Goal: Transaction & Acquisition: Download file/media

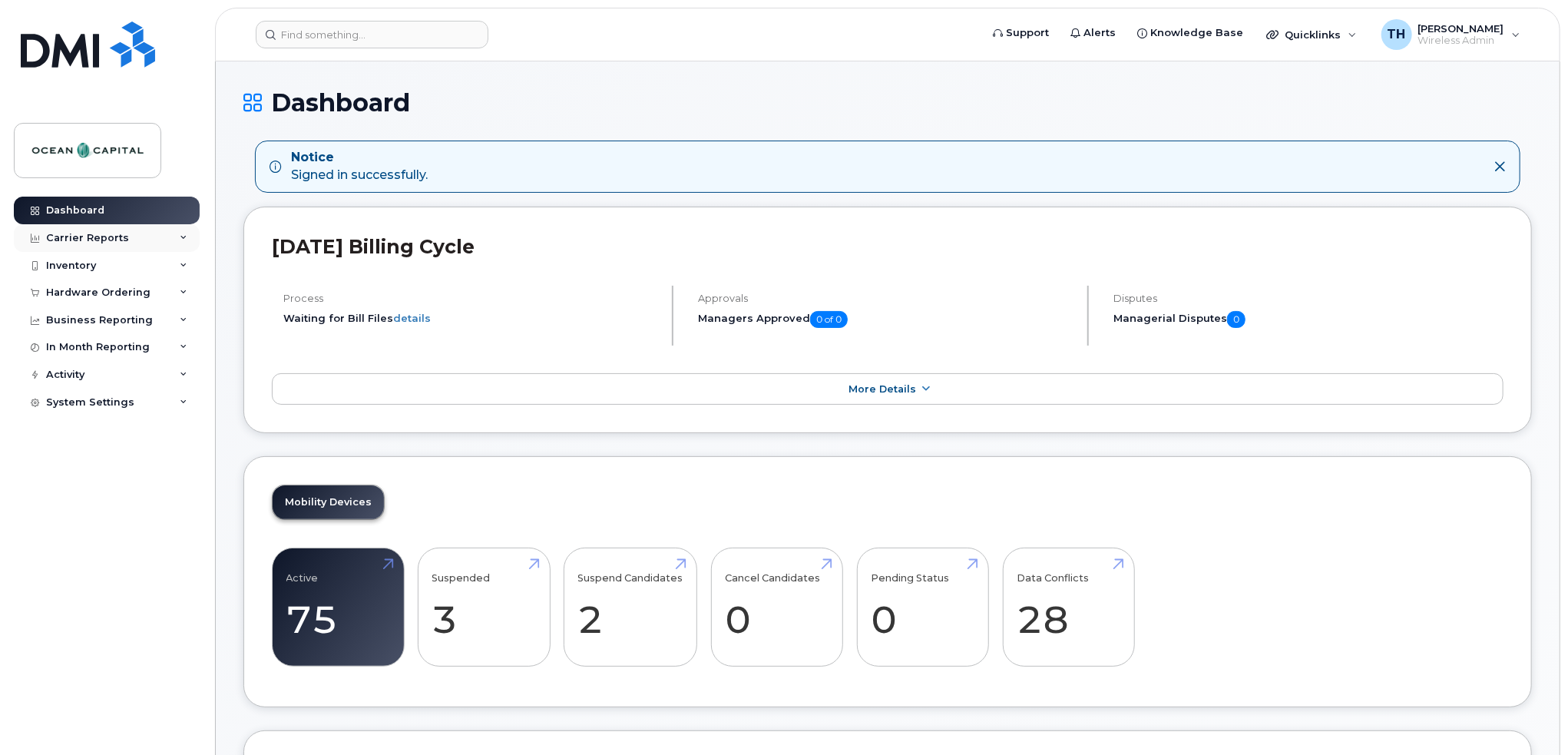
click at [52, 227] on div "Carrier Reports" at bounding box center [106, 238] width 186 height 28
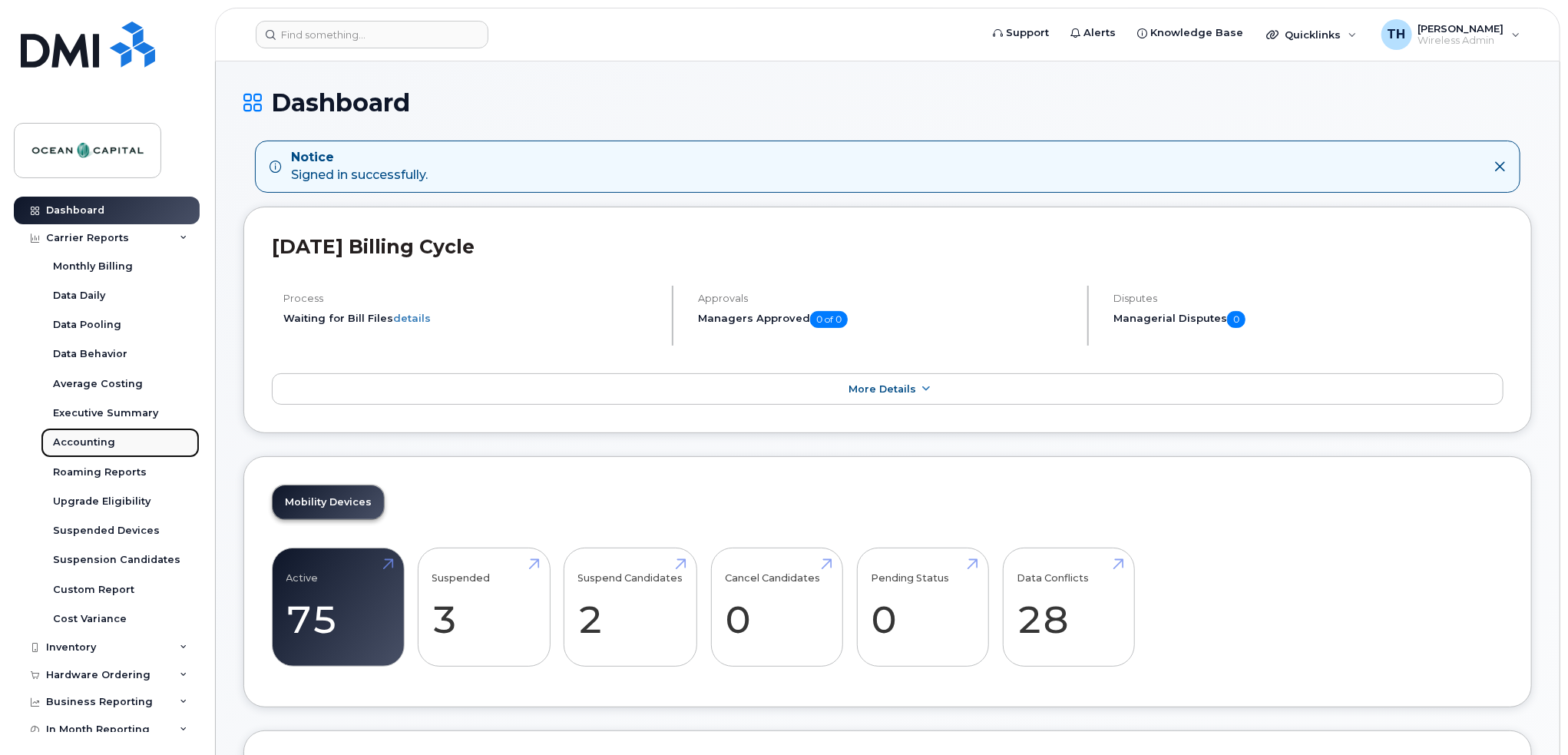
click at [66, 443] on div "Accounting" at bounding box center [84, 442] width 62 height 13
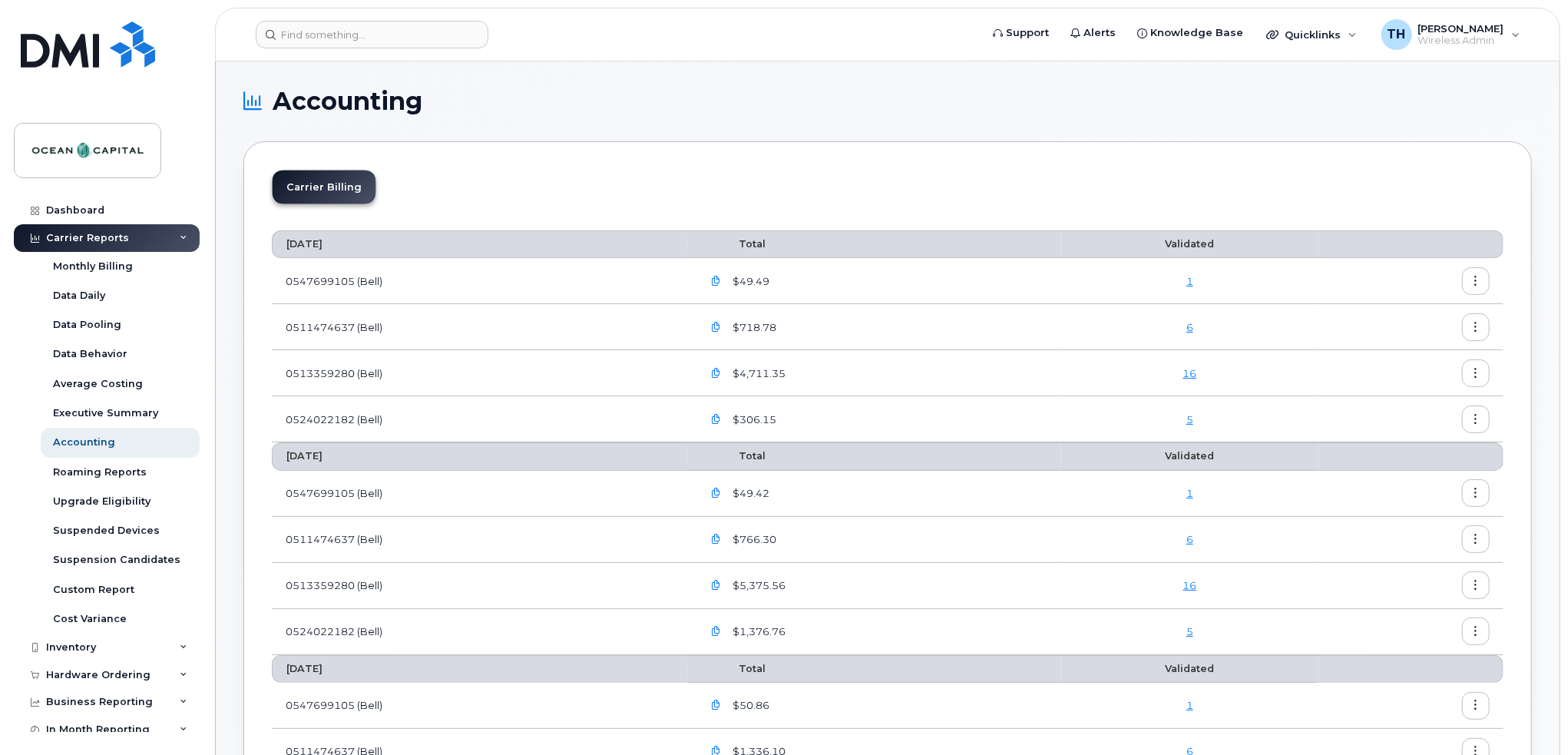
click at [718, 279] on icon "button" at bounding box center [716, 281] width 10 height 10
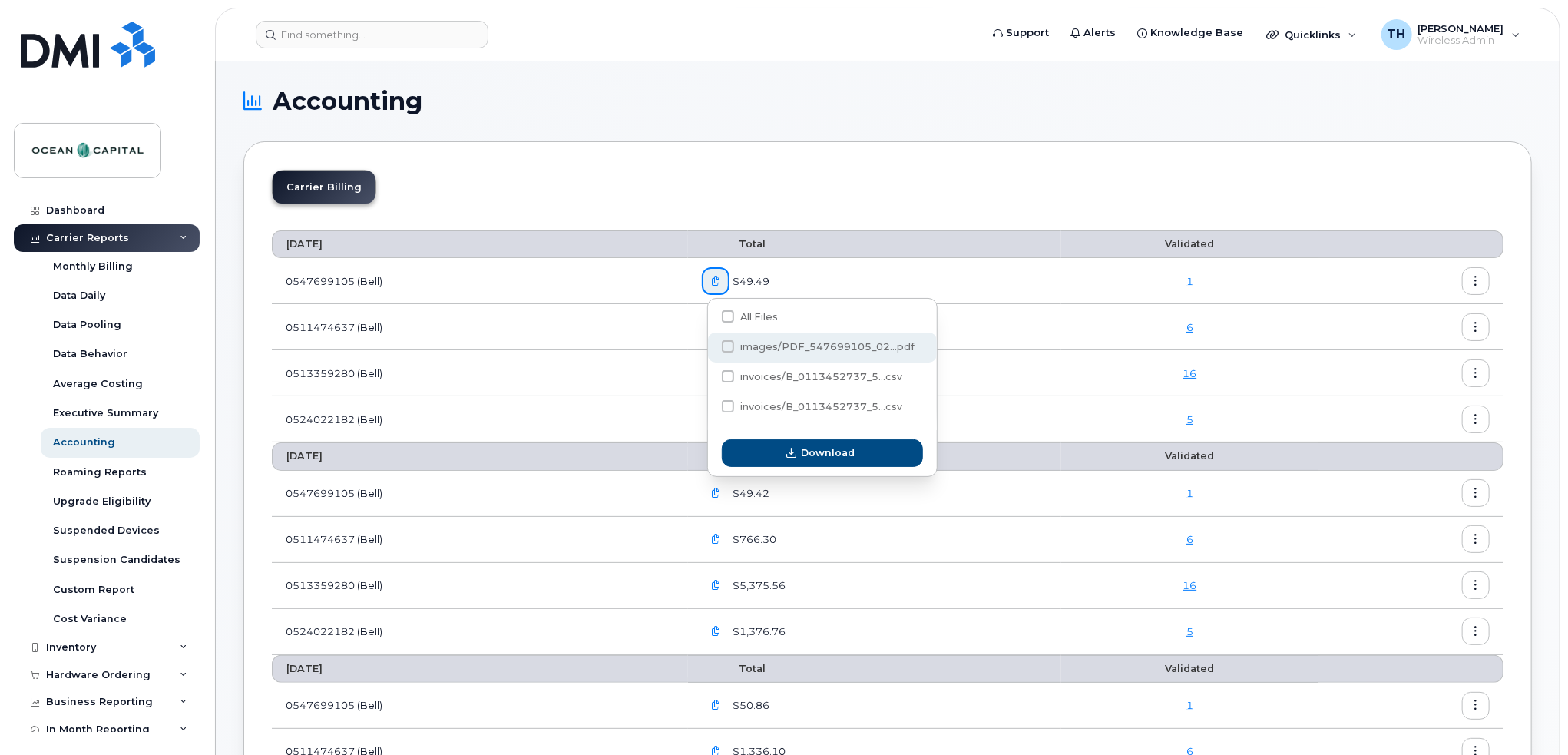
click at [771, 341] on span "images/PDF_547699105_02...pdf" at bounding box center [827, 347] width 174 height 12
click at [711, 343] on input "images/PDF_547699105_02...pdf" at bounding box center [707, 347] width 8 height 8
checkbox input "true"
click at [824, 448] on span "Download" at bounding box center [828, 452] width 54 height 14
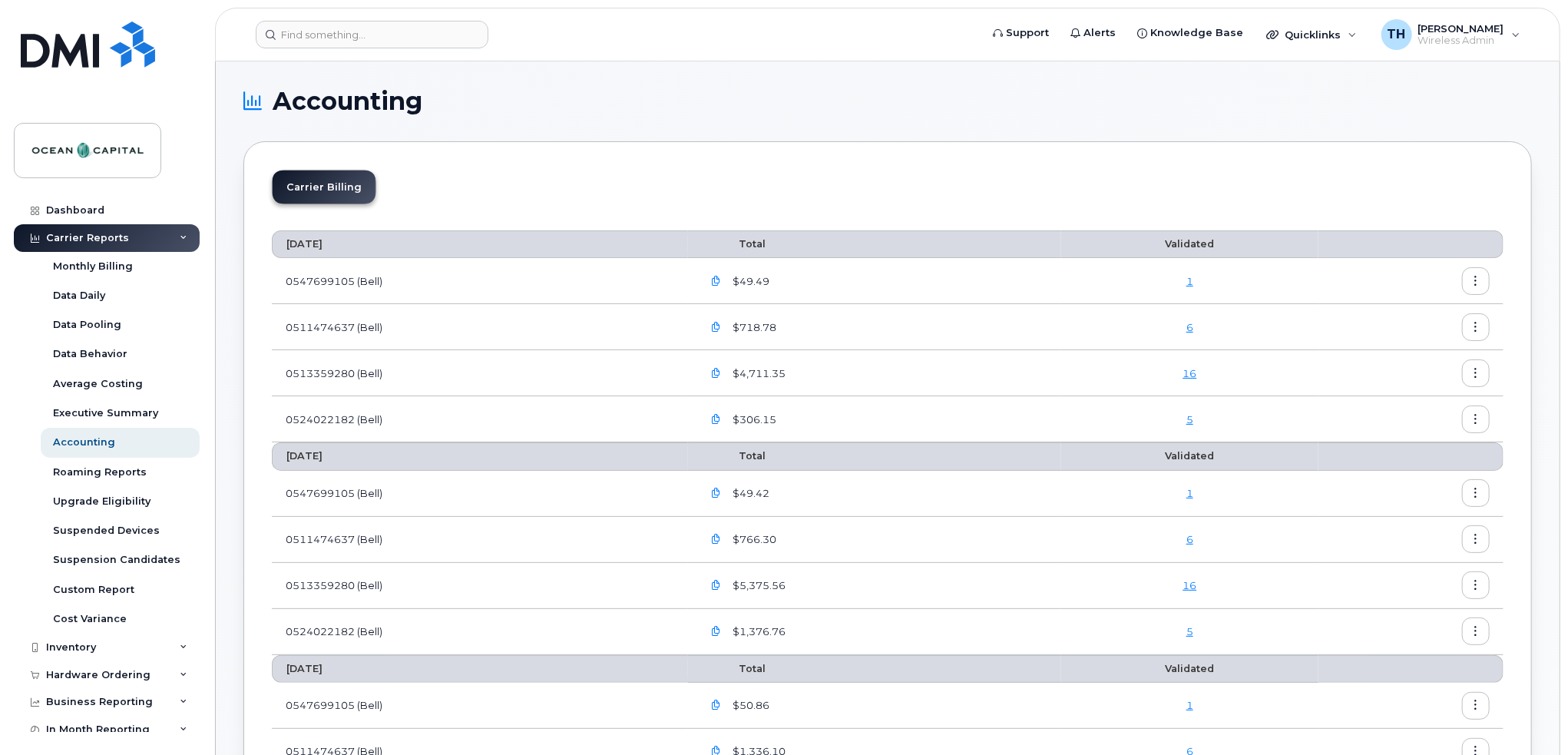
click at [721, 322] on icon "button" at bounding box center [716, 327] width 10 height 10
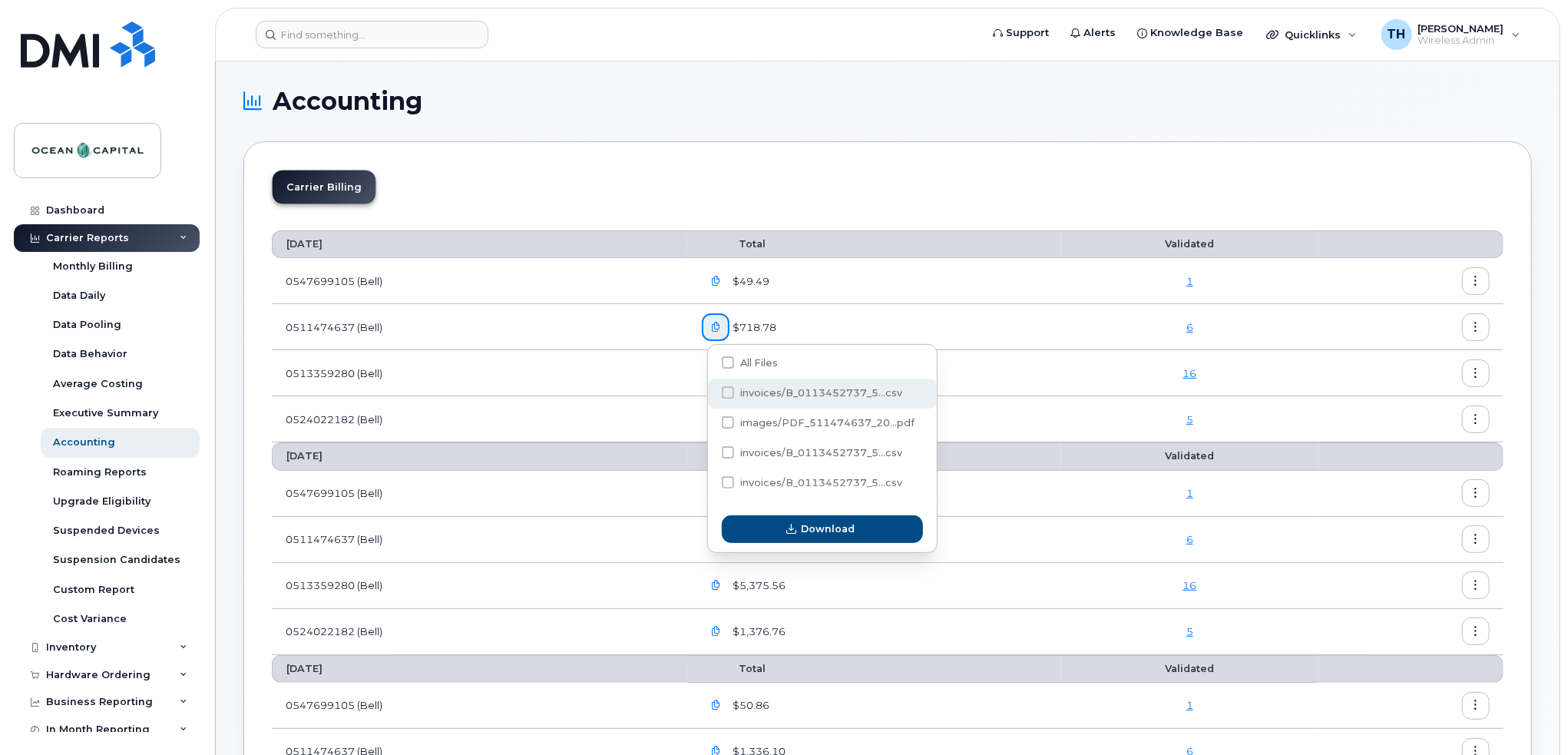
click at [750, 391] on span "invoices/B_0113452737_5...csv" at bounding box center [821, 392] width 162 height 12
click at [711, 391] on input "invoices/B_0113452737_5...csv" at bounding box center [707, 393] width 8 height 8
checkbox input "true"
click at [796, 525] on icon "button" at bounding box center [791, 529] width 10 height 10
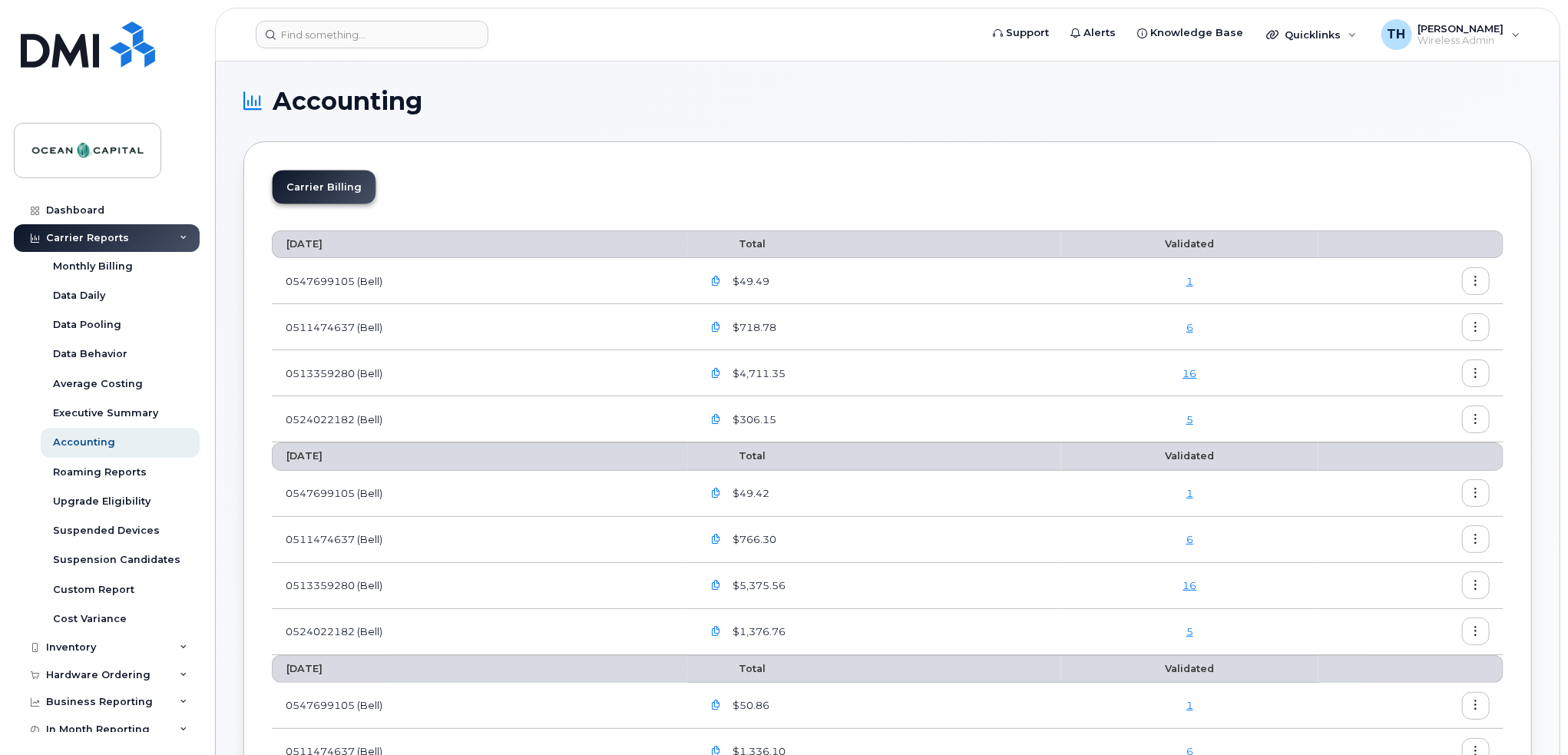
click at [721, 325] on icon "button" at bounding box center [716, 327] width 10 height 10
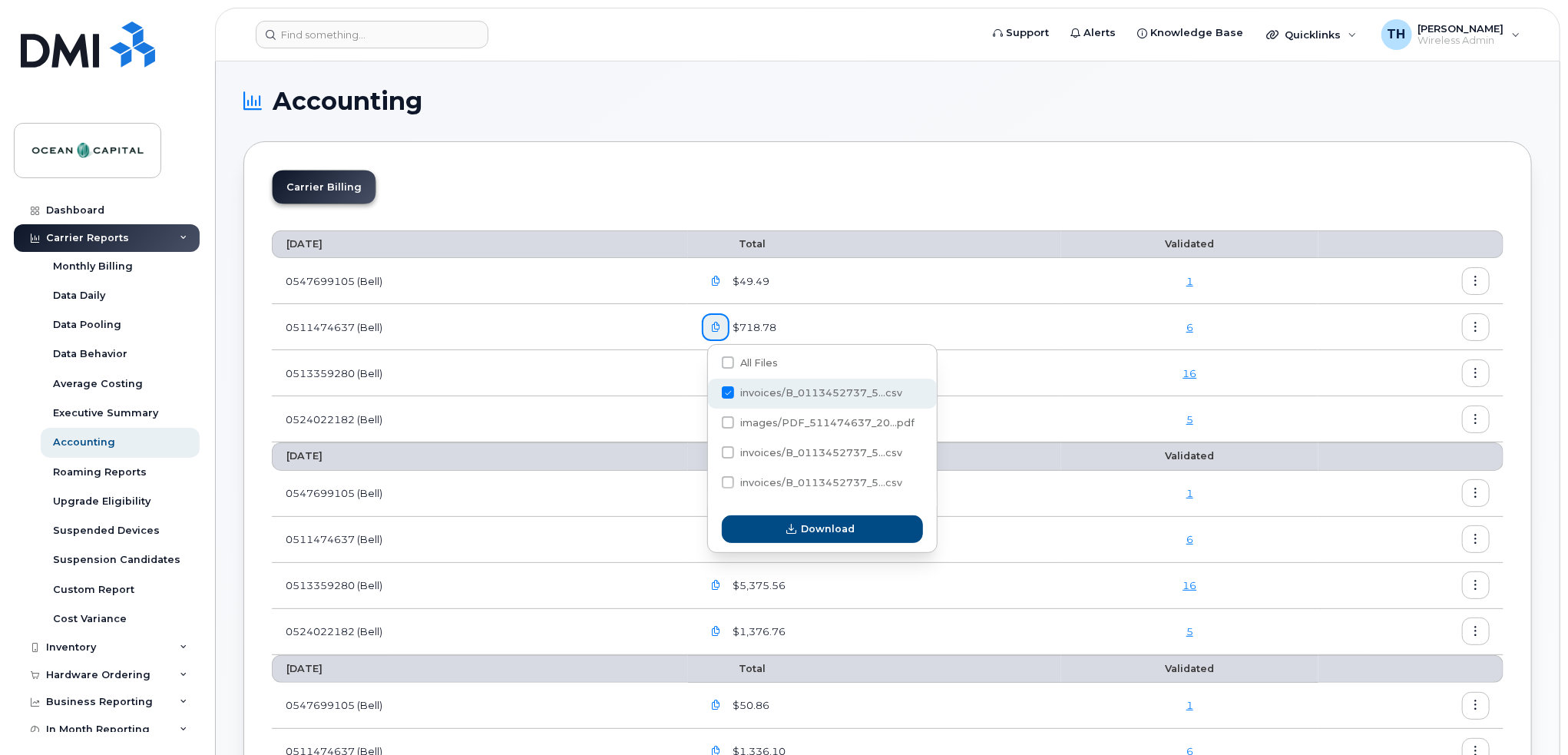
click at [729, 386] on span at bounding box center [728, 392] width 13 height 13
click at [711, 390] on input "invoices/B_0113452737_5...csv" at bounding box center [707, 393] width 8 height 8
checkbox input "false"
click at [725, 424] on span at bounding box center [728, 422] width 13 height 13
click at [711, 424] on input "images/PDF_511474637_20...pdf" at bounding box center [707, 423] width 8 height 8
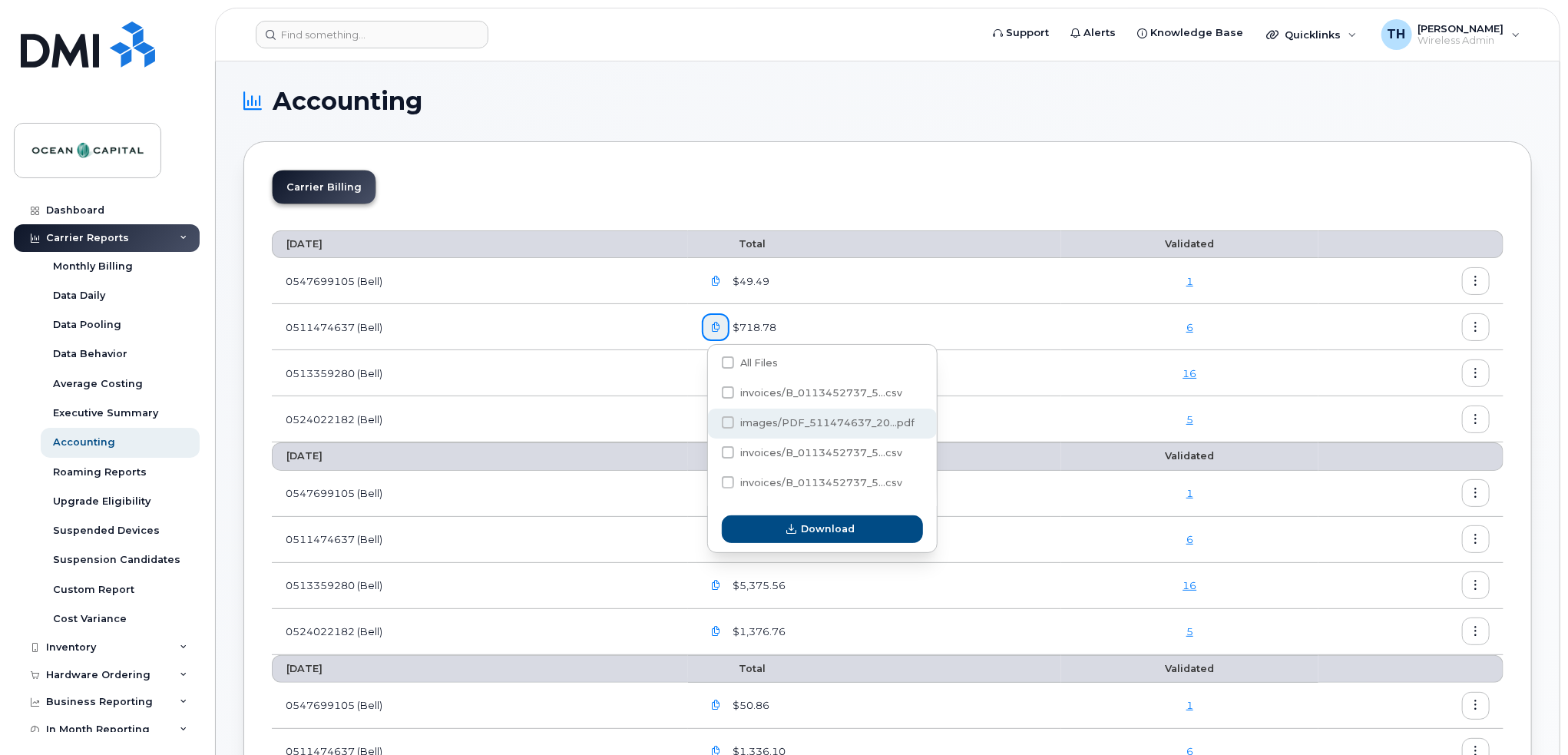
checkbox input "true"
click at [784, 529] on span "button" at bounding box center [791, 529] width 14 height 14
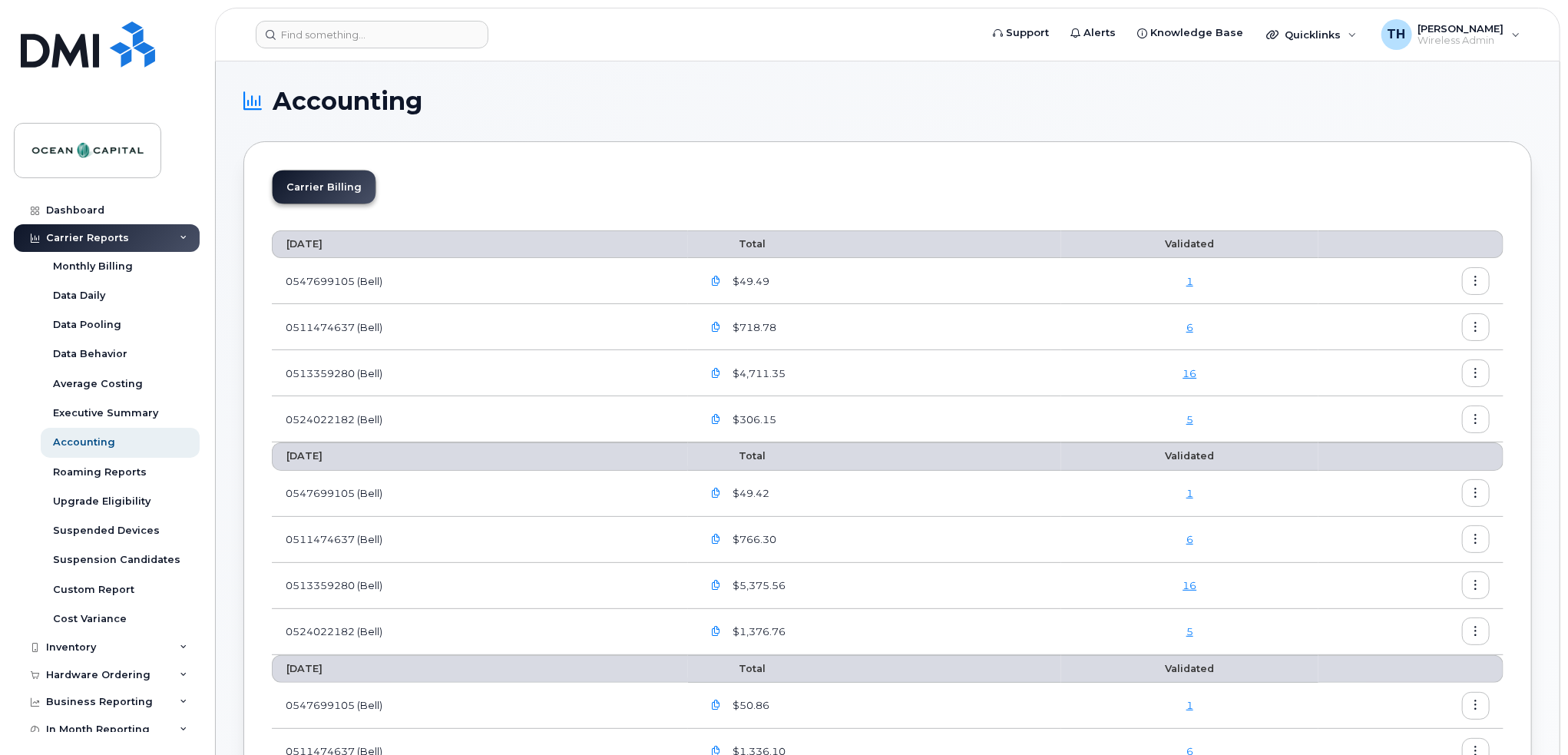
click at [718, 419] on icon "button" at bounding box center [716, 419] width 10 height 10
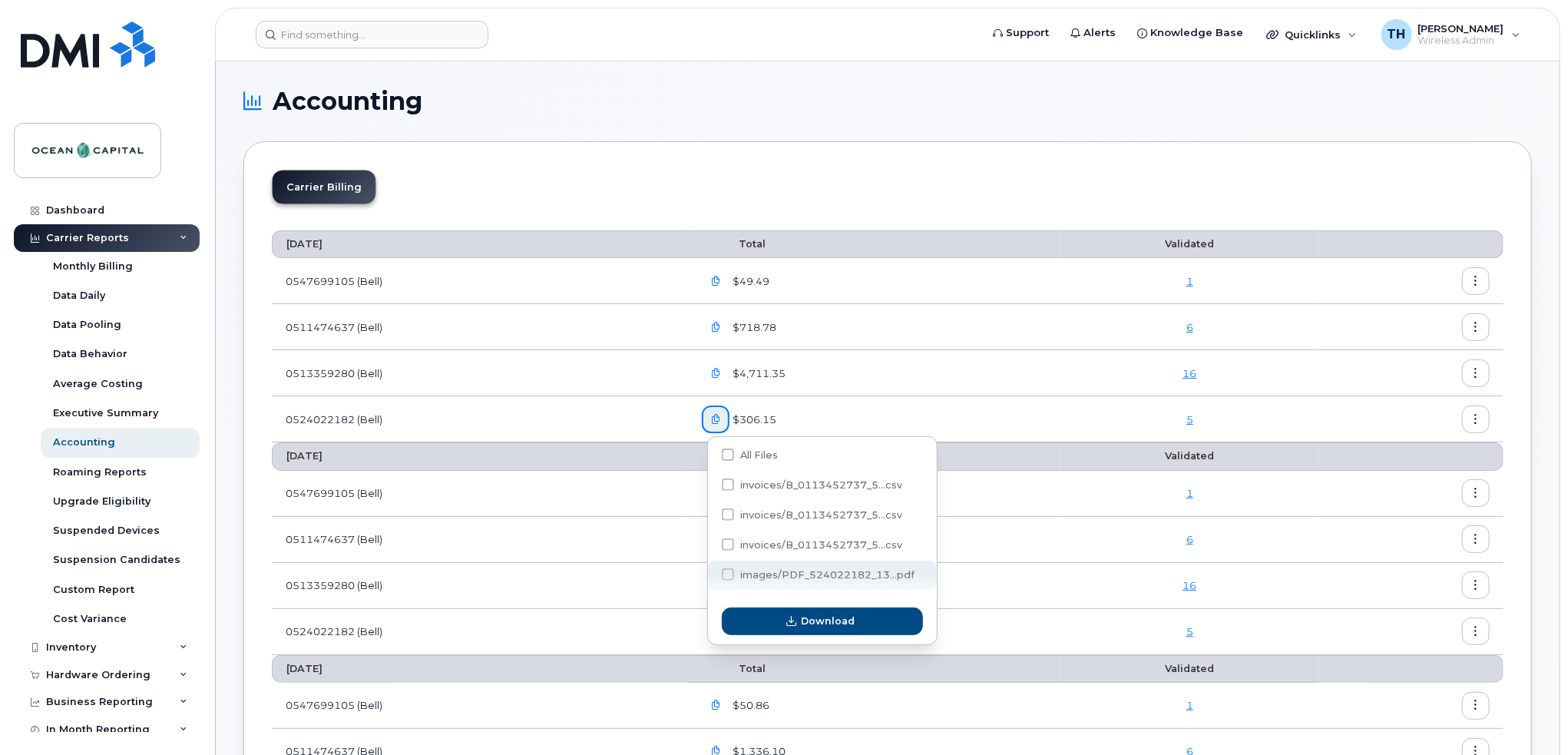
click at [726, 572] on span at bounding box center [728, 575] width 13 height 13
click at [711, 572] on input "images/PDF_524022182_13...pdf" at bounding box center [707, 575] width 8 height 8
checkbox input "true"
click at [774, 619] on button "Download" at bounding box center [823, 620] width 201 height 28
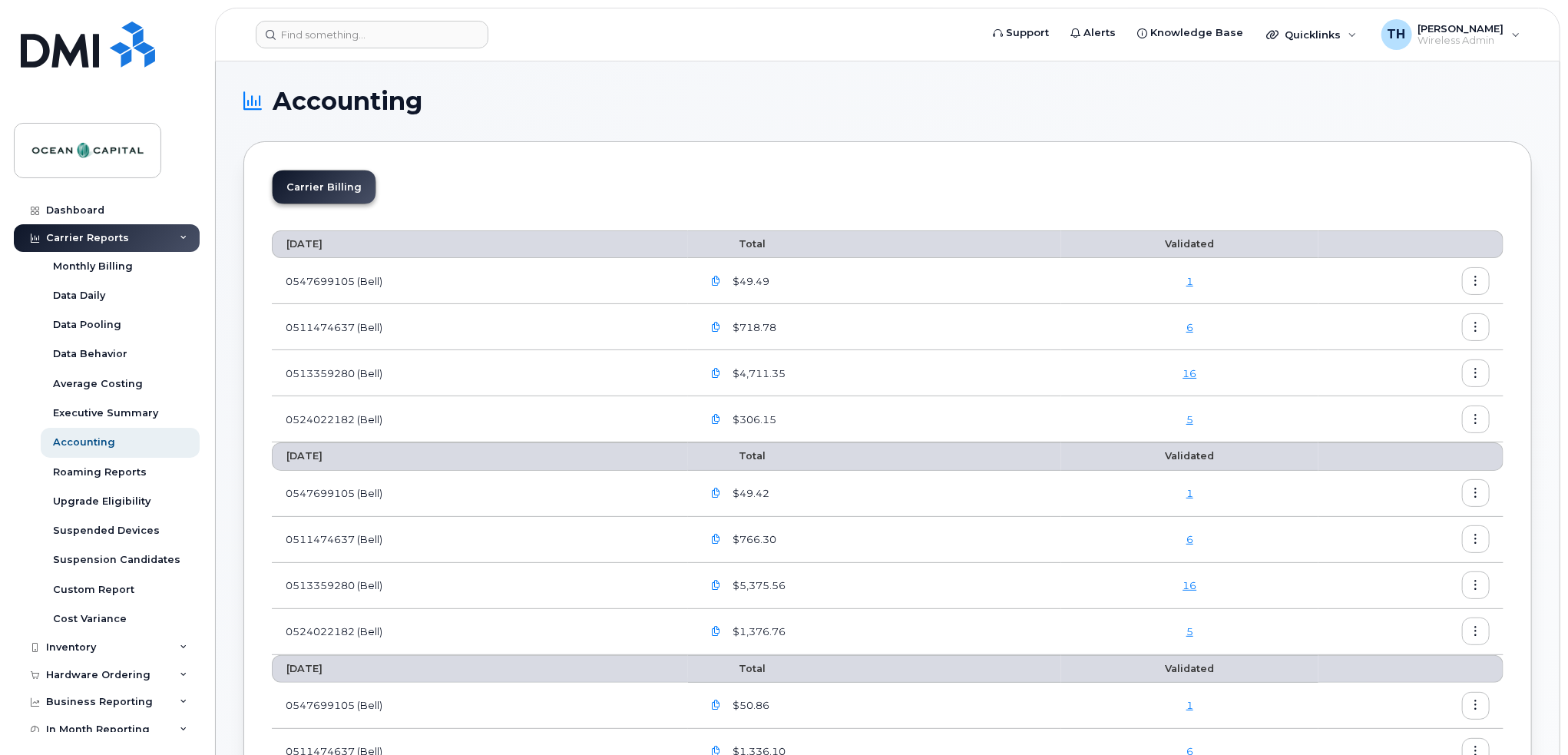
click at [717, 373] on icon "button" at bounding box center [716, 373] width 10 height 10
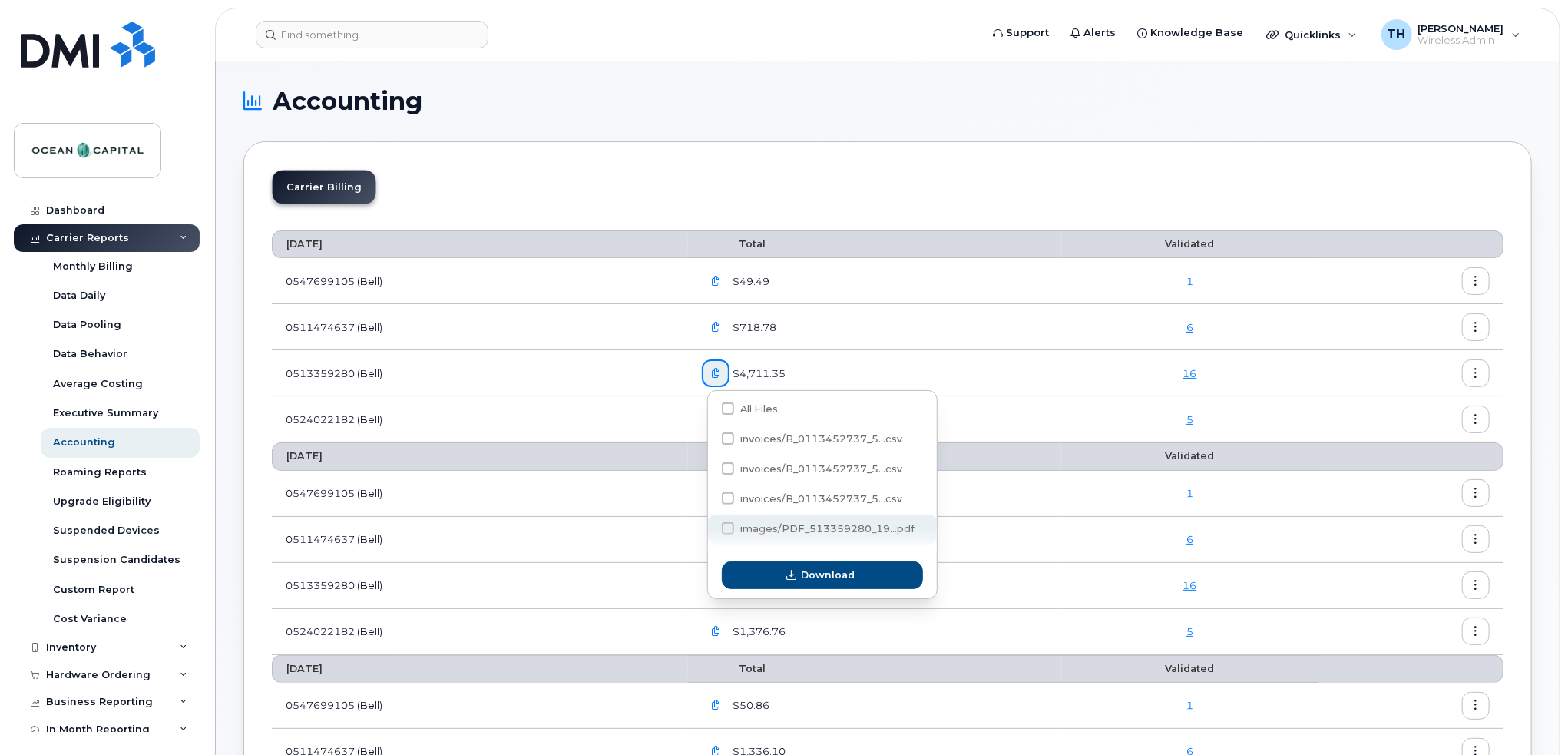
click at [718, 524] on div "images/PDF_513359280_19...pdf" at bounding box center [822, 529] width 229 height 30
checkbox input "true"
click at [822, 575] on span "Download" at bounding box center [828, 575] width 54 height 14
